Goal: Task Accomplishment & Management: Use online tool/utility

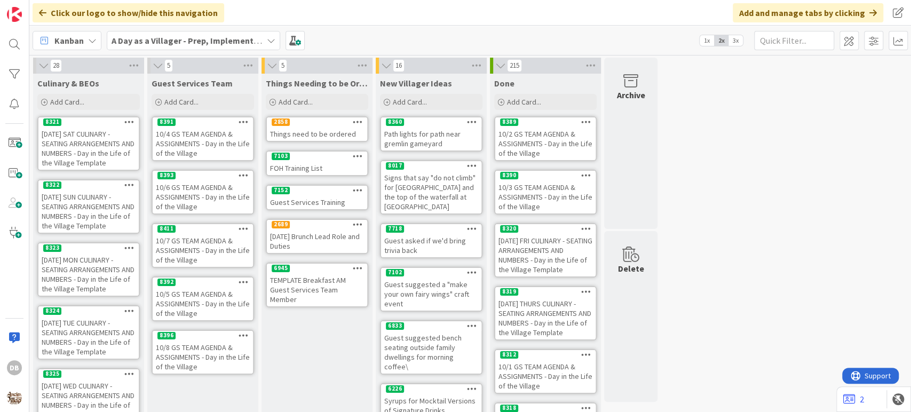
click at [324, 134] on div "Things need to be ordered" at bounding box center [317, 134] width 100 height 14
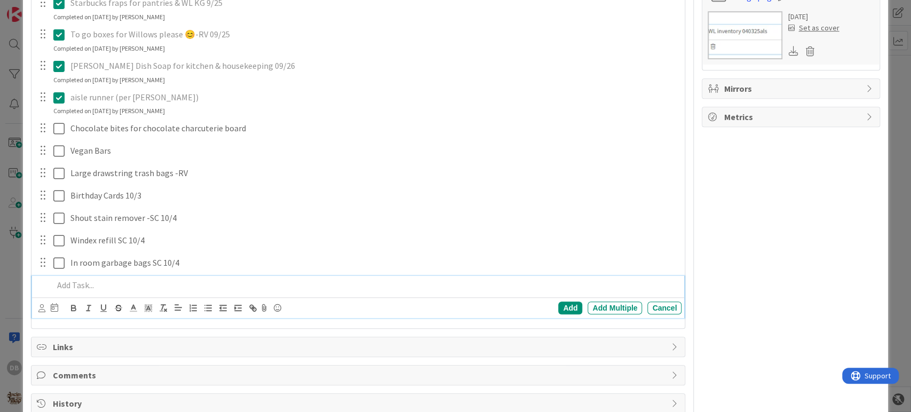
click at [115, 291] on div at bounding box center [365, 285] width 633 height 19
click at [562, 303] on div "Add" at bounding box center [570, 307] width 24 height 13
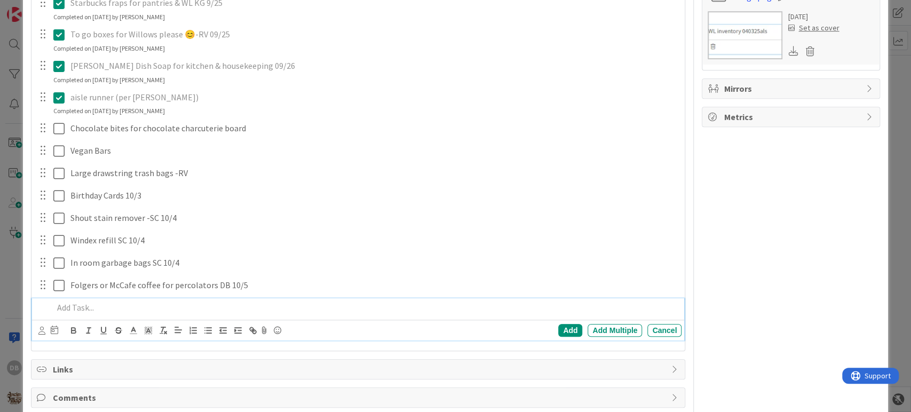
click at [122, 308] on p at bounding box center [365, 307] width 624 height 12
click at [560, 331] on div "Add" at bounding box center [570, 330] width 24 height 13
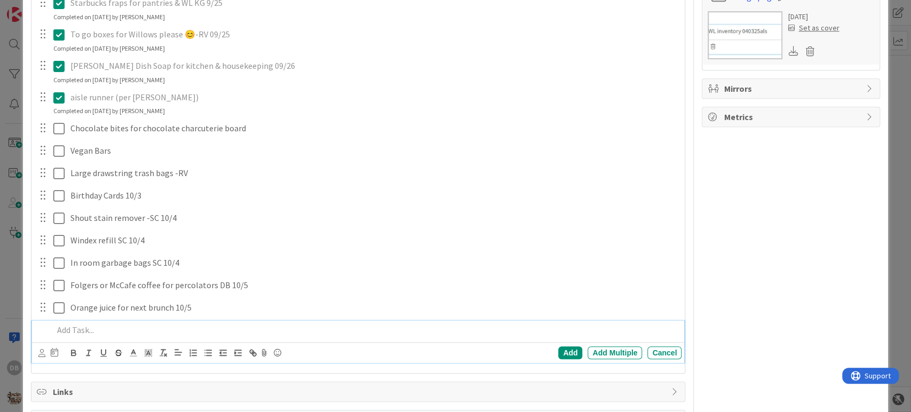
click at [81, 328] on p at bounding box center [365, 330] width 624 height 12
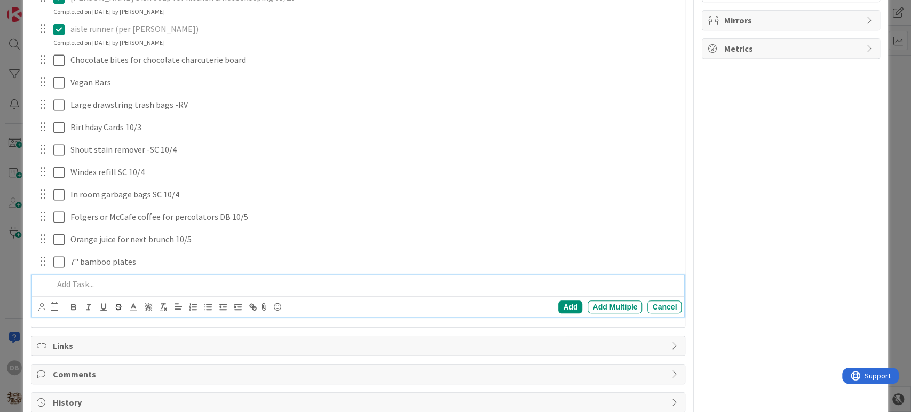
scroll to position [607, 0]
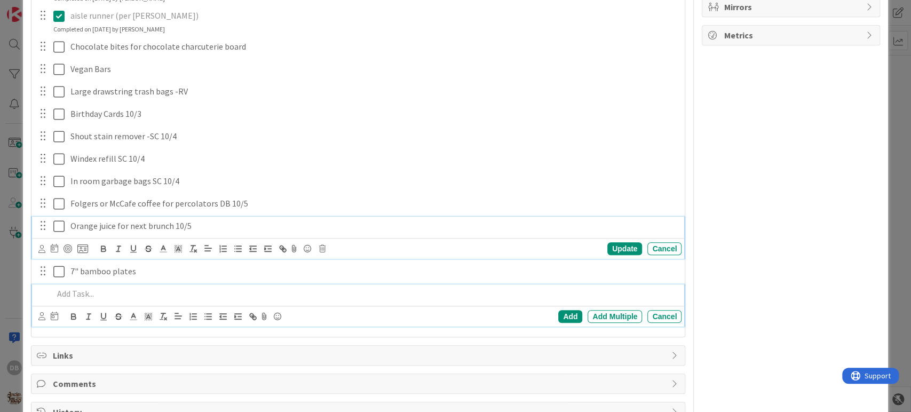
click at [171, 222] on p "Orange juice for next brunch 10/5" at bounding box center [373, 226] width 607 height 12
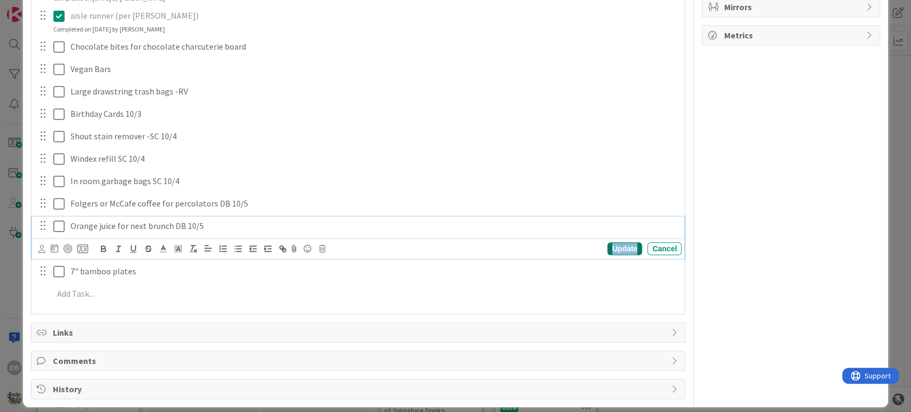
click at [620, 245] on div "Update" at bounding box center [624, 248] width 35 height 13
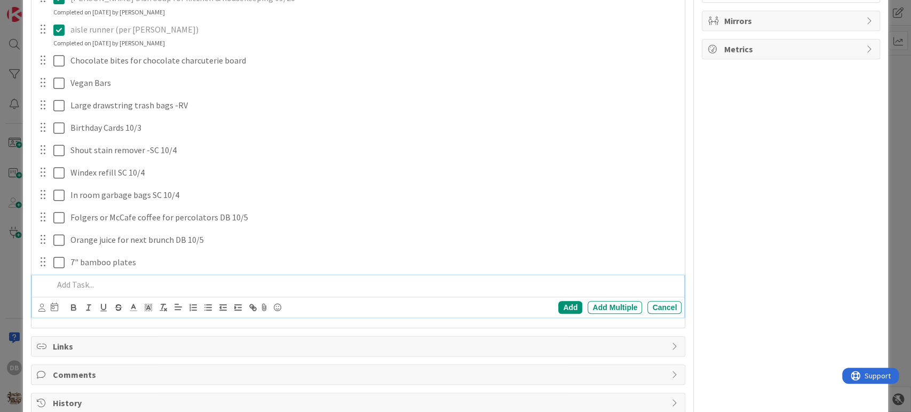
click at [98, 285] on div "Add Add Multiple Cancel" at bounding box center [358, 296] width 652 height 42
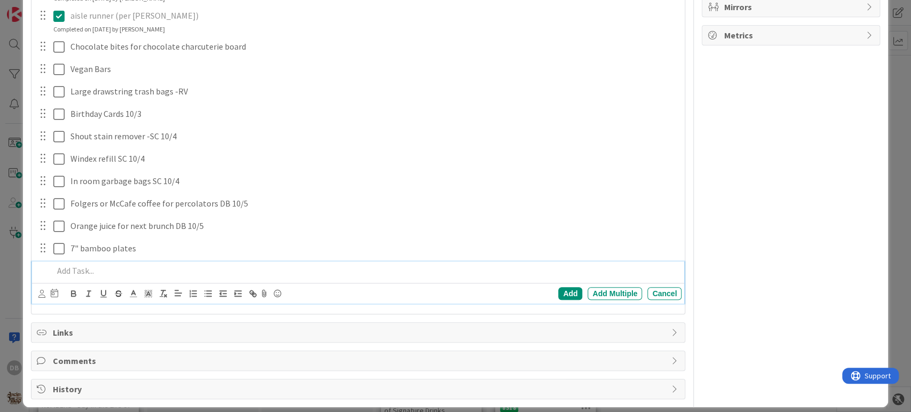
scroll to position [616, 0]
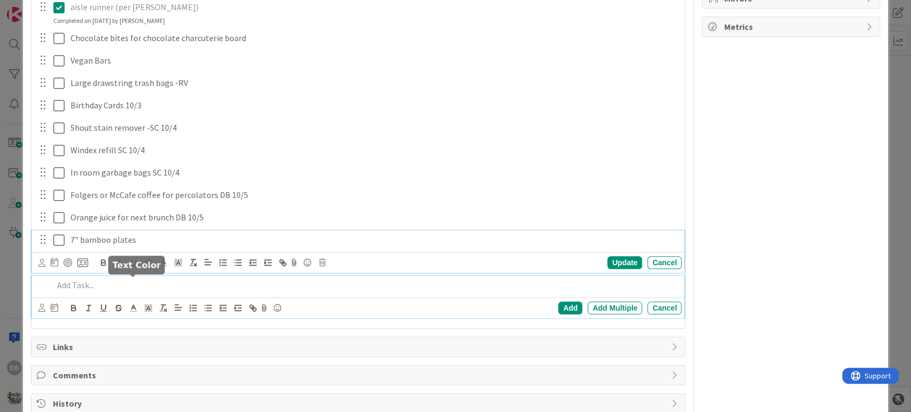
click at [145, 240] on p "7" bamboo plates" at bounding box center [373, 240] width 607 height 12
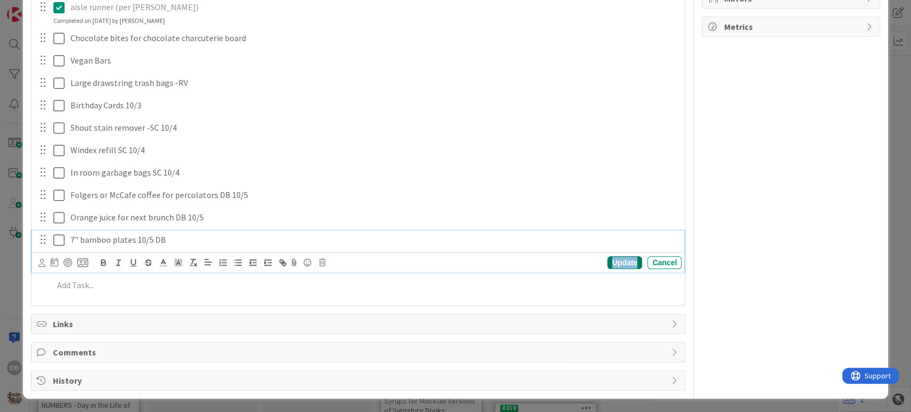
click at [612, 258] on div "Update" at bounding box center [624, 262] width 35 height 13
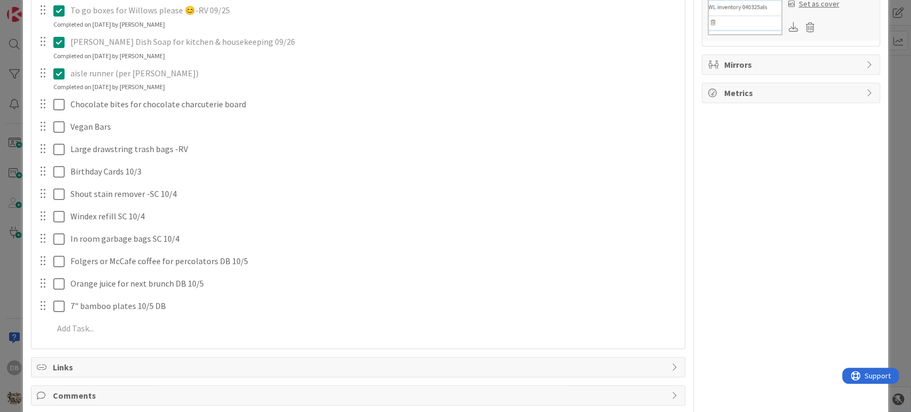
scroll to position [593, 0]
